Goal: Information Seeking & Learning: Learn about a topic

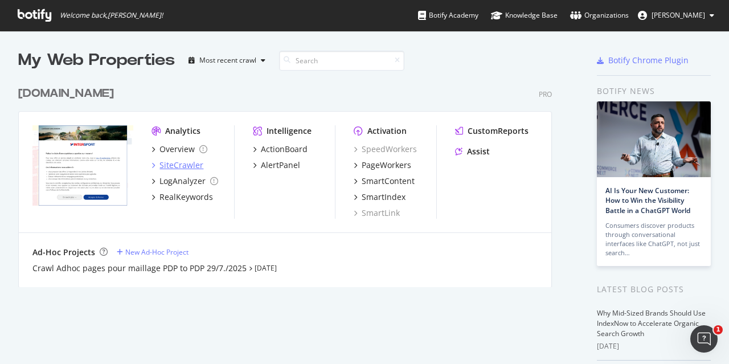
click at [196, 169] on div "SiteCrawler" at bounding box center [182, 165] width 44 height 11
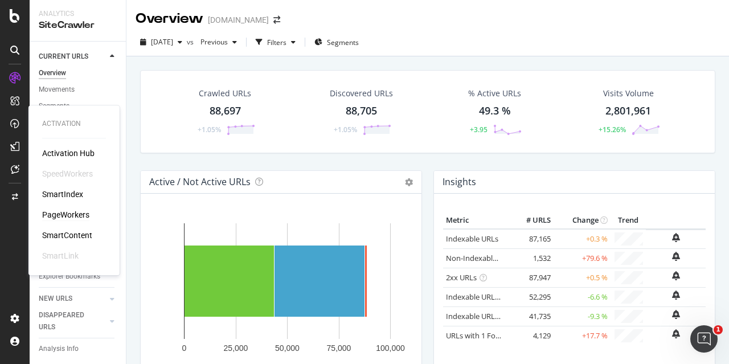
click at [81, 218] on div "PageWorkers" at bounding box center [65, 214] width 47 height 11
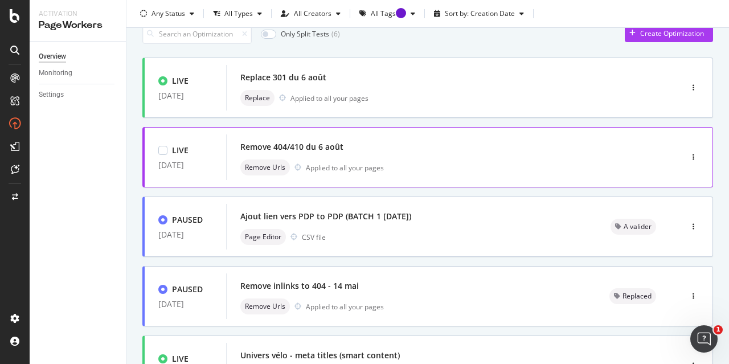
scroll to position [57, 0]
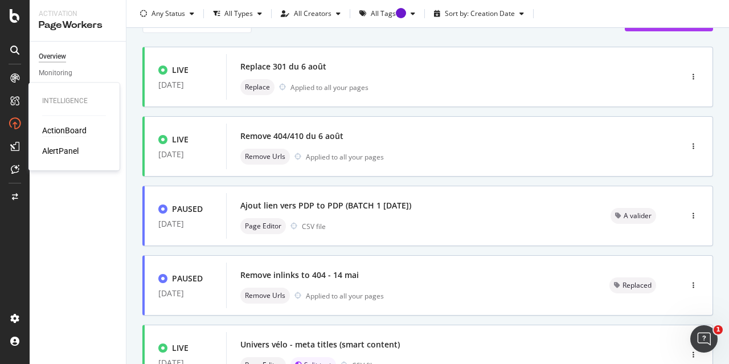
click at [65, 130] on div "ActionBoard" at bounding box center [64, 130] width 44 height 11
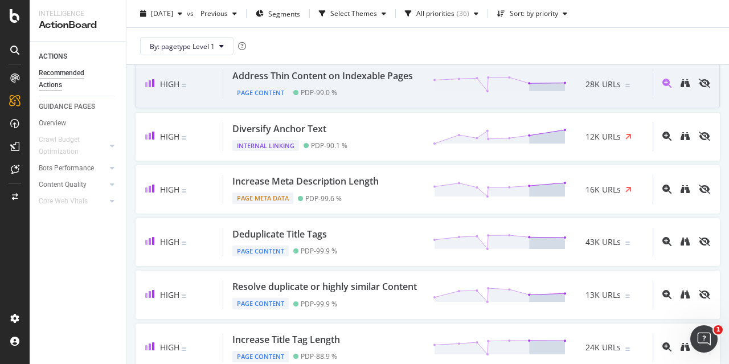
scroll to position [114, 0]
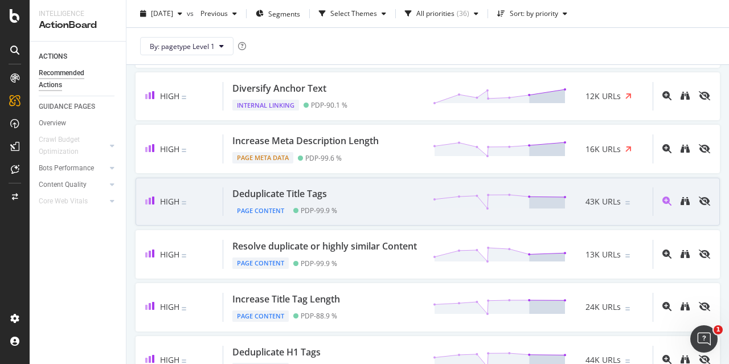
click at [391, 209] on div "Deduplicate Title Tags Page Content PDP - 99.9 % 43K URLs" at bounding box center [438, 201] width 430 height 29
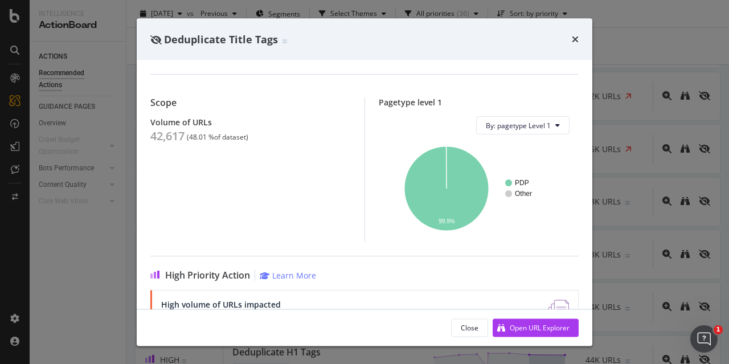
scroll to position [114, 0]
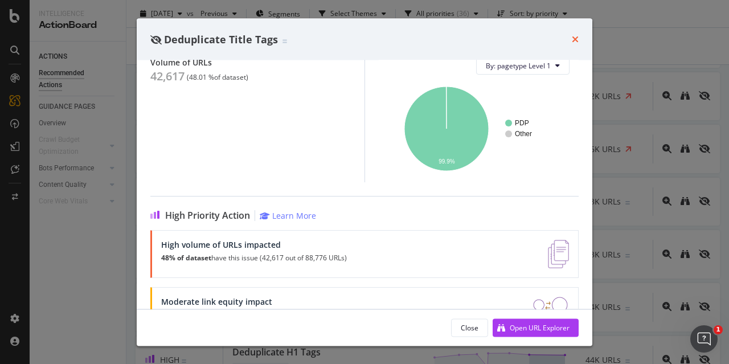
click at [575, 41] on icon "times" at bounding box center [575, 39] width 7 height 9
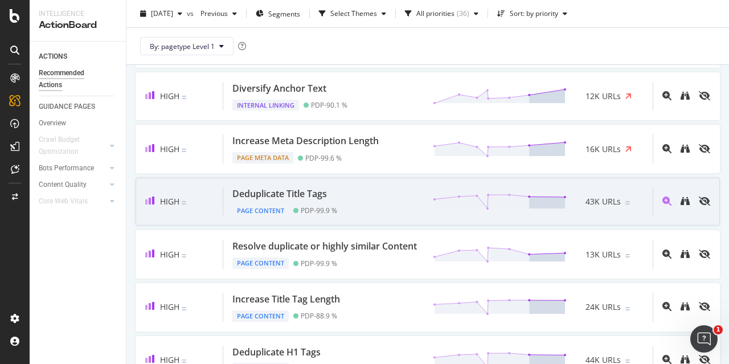
click at [391, 208] on div "Deduplicate Title Tags Page Content PDP - 99.9 % 43K URLs" at bounding box center [438, 201] width 430 height 29
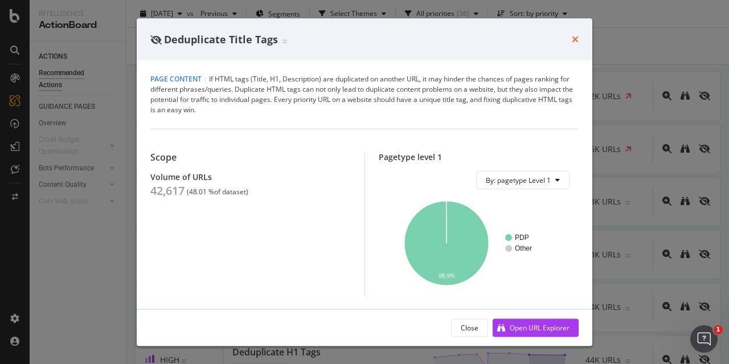
click at [573, 36] on icon "times" at bounding box center [575, 39] width 7 height 9
